Goal: Task Accomplishment & Management: Use online tool/utility

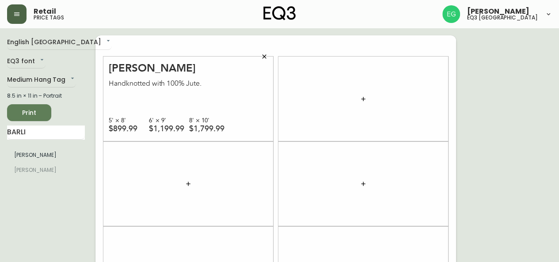
click at [18, 12] on icon "button" at bounding box center [16, 14] width 7 height 7
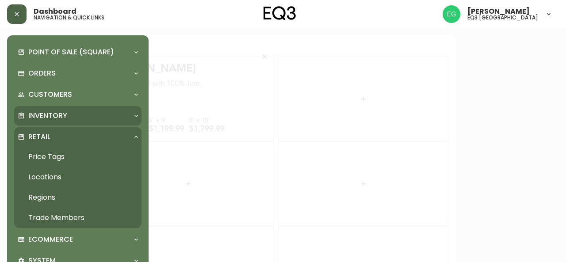
drag, startPoint x: 51, startPoint y: 121, endPoint x: 53, endPoint y: 127, distance: 6.9
click at [51, 121] on div "Inventory" at bounding box center [77, 115] width 127 height 19
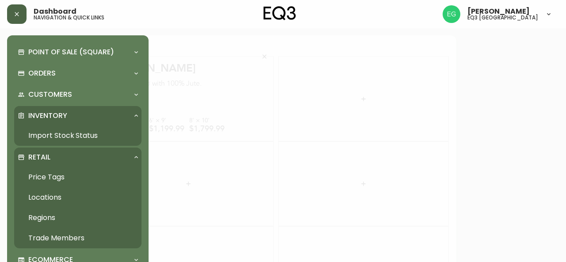
click at [57, 137] on link "Import Stock Status" at bounding box center [77, 136] width 127 height 20
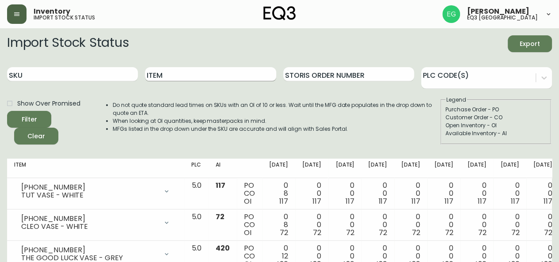
click at [205, 76] on input "Item" at bounding box center [210, 74] width 131 height 14
click at [7, 111] on button "Filter" at bounding box center [29, 119] width 44 height 17
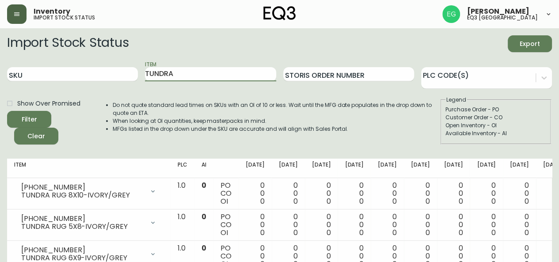
drag, startPoint x: 192, startPoint y: 75, endPoint x: 34, endPoint y: 98, distance: 160.0
click at [34, 98] on form "Import Stock Status Export SKU Item TUNDRA Storis Order Number PLC Code(s) Show…" at bounding box center [279, 89] width 545 height 109
type input "ORO"
click at [7, 111] on button "Filter" at bounding box center [29, 119] width 44 height 17
